Goal: Entertainment & Leisure: Consume media (video, audio)

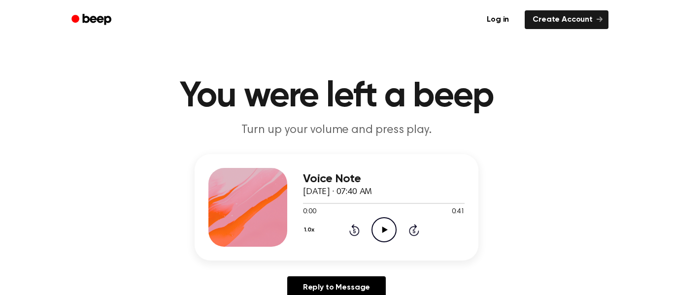
click at [385, 233] on icon "Play Audio" at bounding box center [384, 229] width 25 height 25
click at [389, 239] on icon "Play Audio" at bounding box center [384, 229] width 25 height 25
click at [379, 228] on icon "Play Audio" at bounding box center [384, 229] width 25 height 25
click at [379, 228] on icon "Pause Audio" at bounding box center [384, 229] width 25 height 25
click at [301, 204] on div "Voice Note [DATE] · 10:16 AM 0:13 0:29 Your browser does not support the [objec…" at bounding box center [337, 207] width 284 height 106
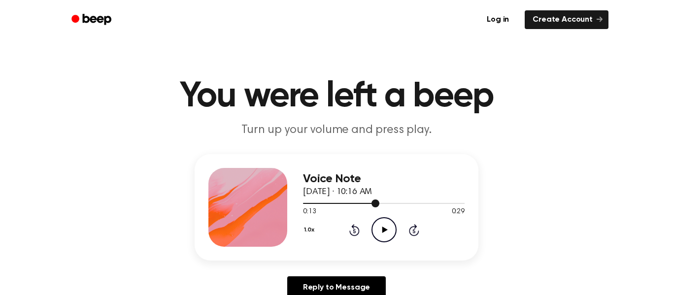
click at [305, 207] on div at bounding box center [384, 203] width 162 height 8
click at [388, 229] on icon "Play Audio" at bounding box center [384, 229] width 25 height 25
click at [386, 229] on icon "Pause Audio" at bounding box center [384, 229] width 25 height 25
